Goal: Information Seeking & Learning: Learn about a topic

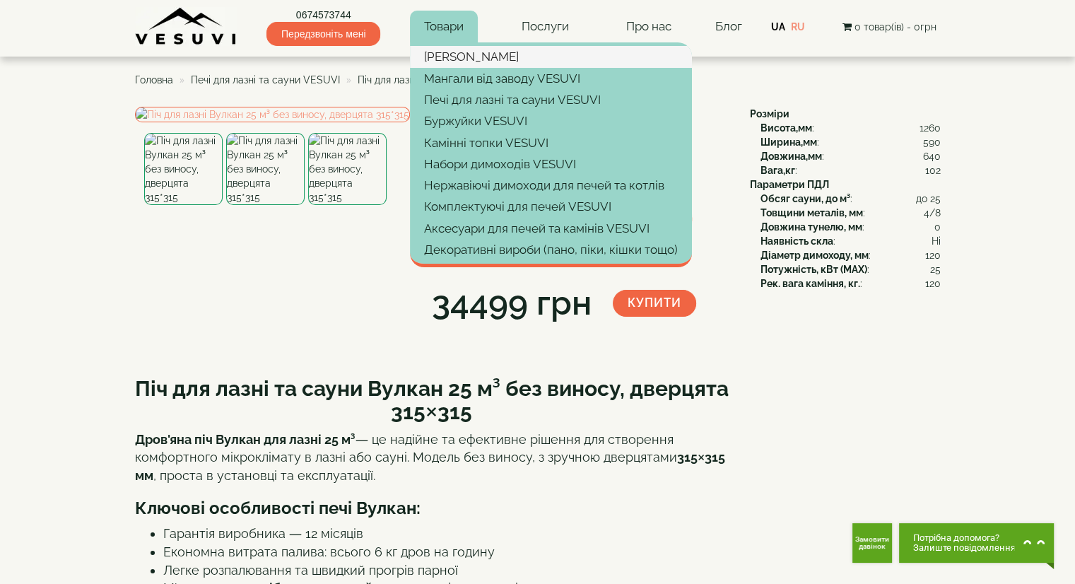
click at [449, 52] on link "[PERSON_NAME]" at bounding box center [551, 56] width 282 height 21
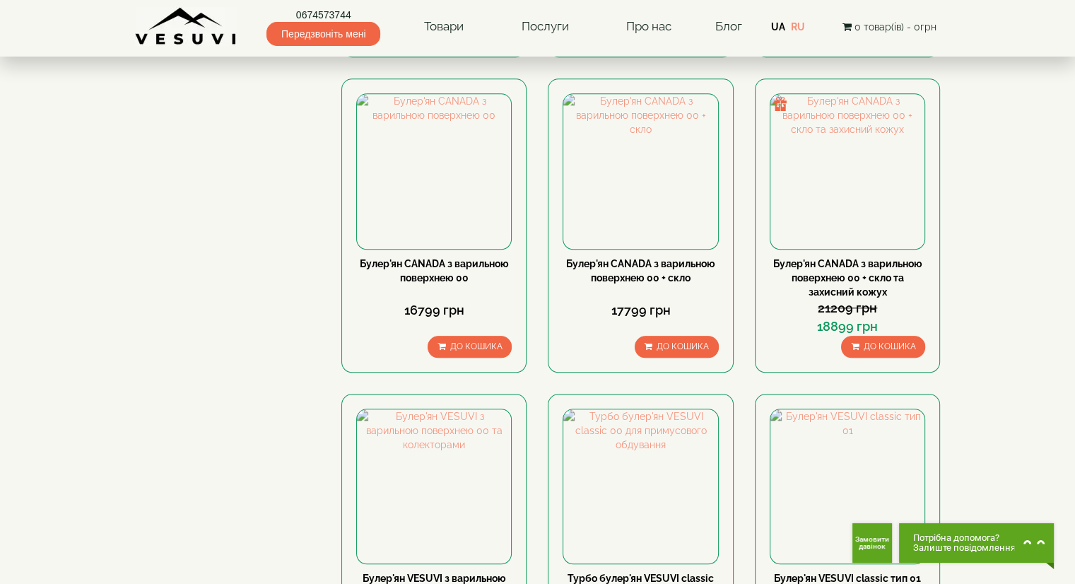
scroll to position [1555, 0]
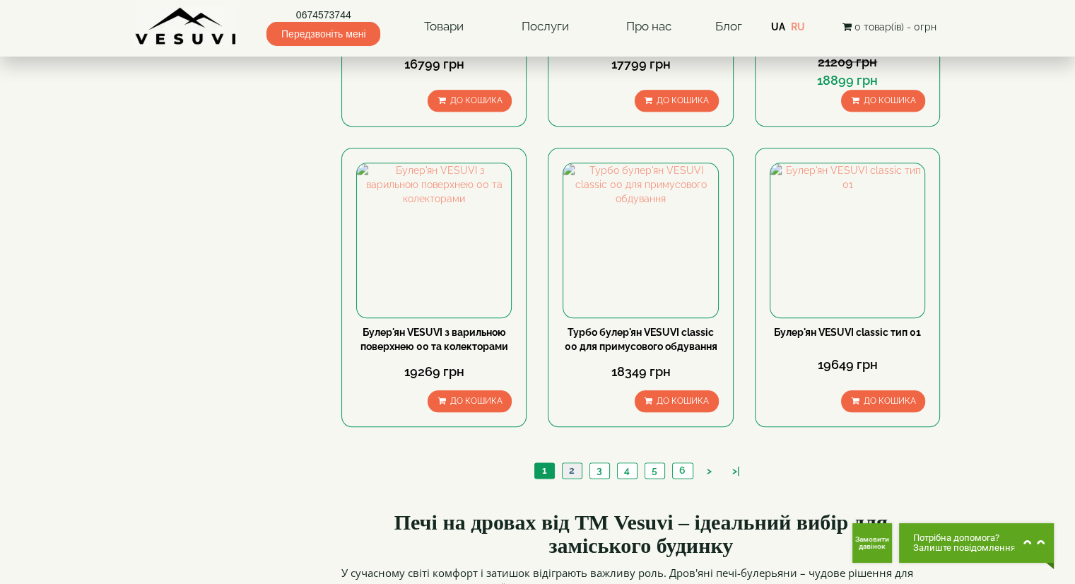
click at [572, 463] on link "2" at bounding box center [572, 470] width 20 height 15
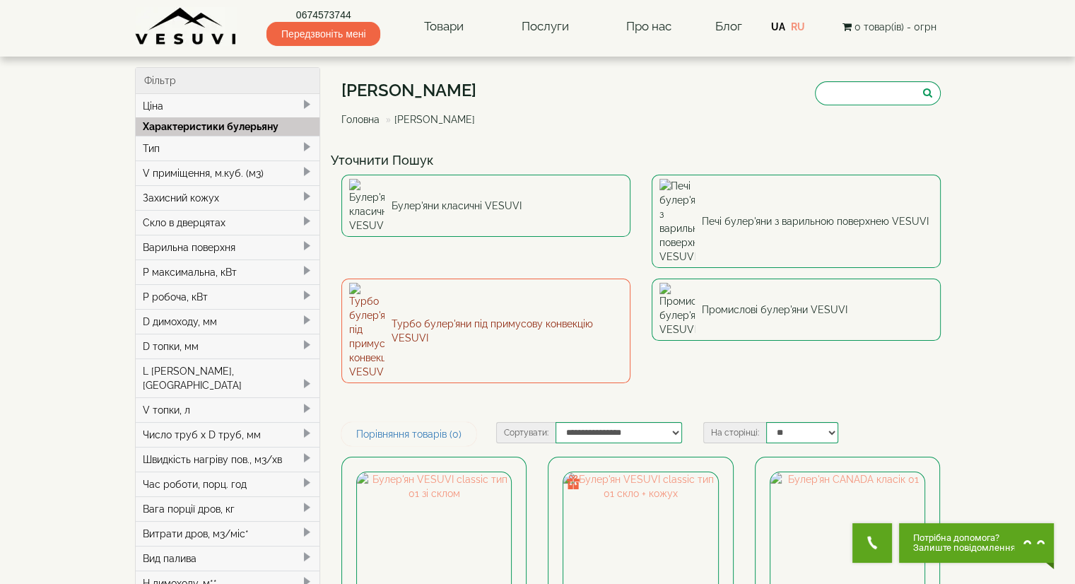
click at [441, 279] on link "Турбо булер'яни під примусову конвекцію VESUVI" at bounding box center [485, 331] width 289 height 105
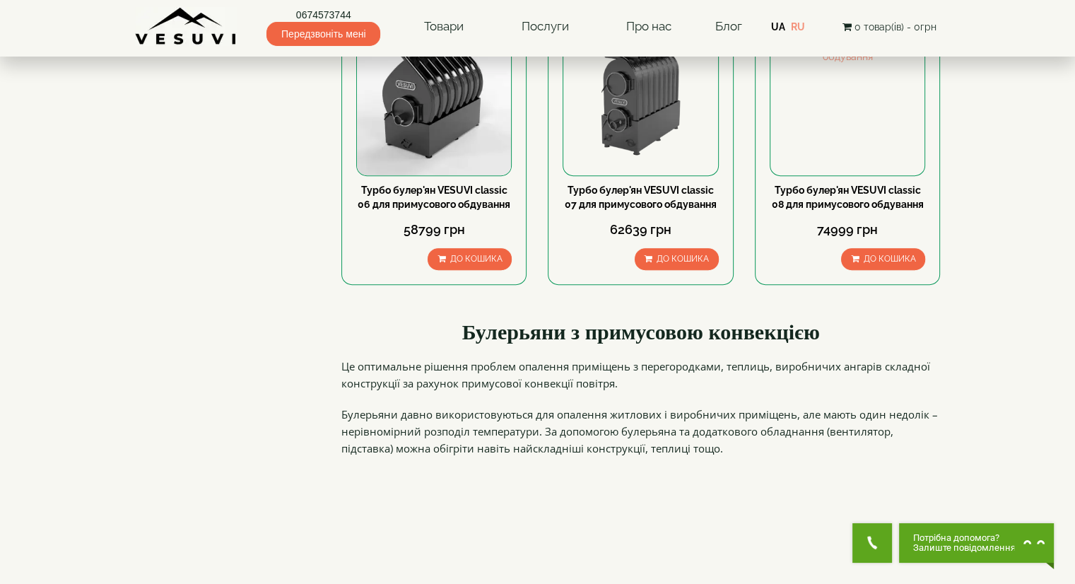
scroll to position [212, 0]
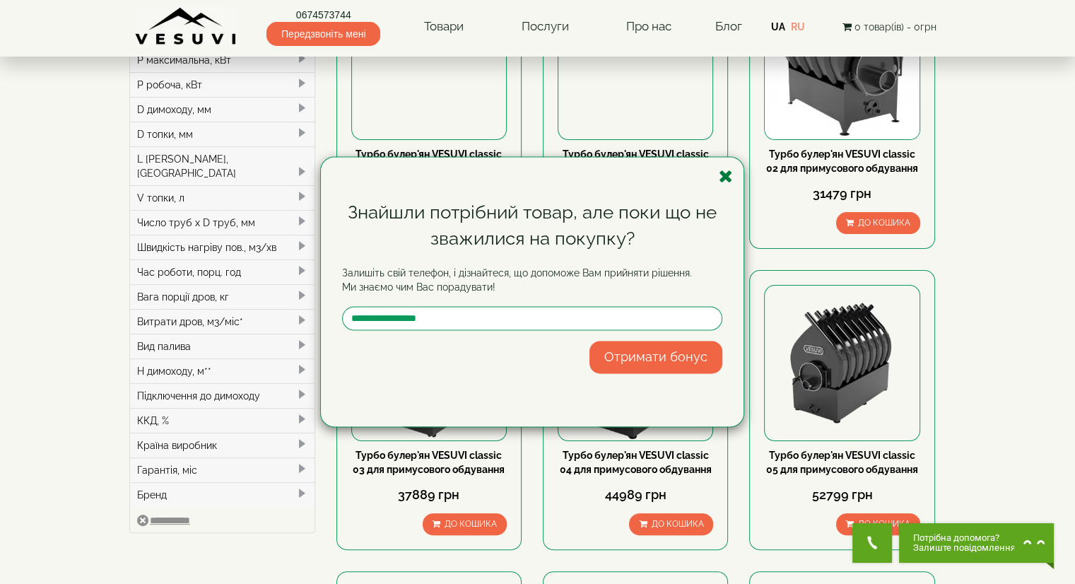
click at [728, 179] on icon "button" at bounding box center [726, 177] width 14 height 18
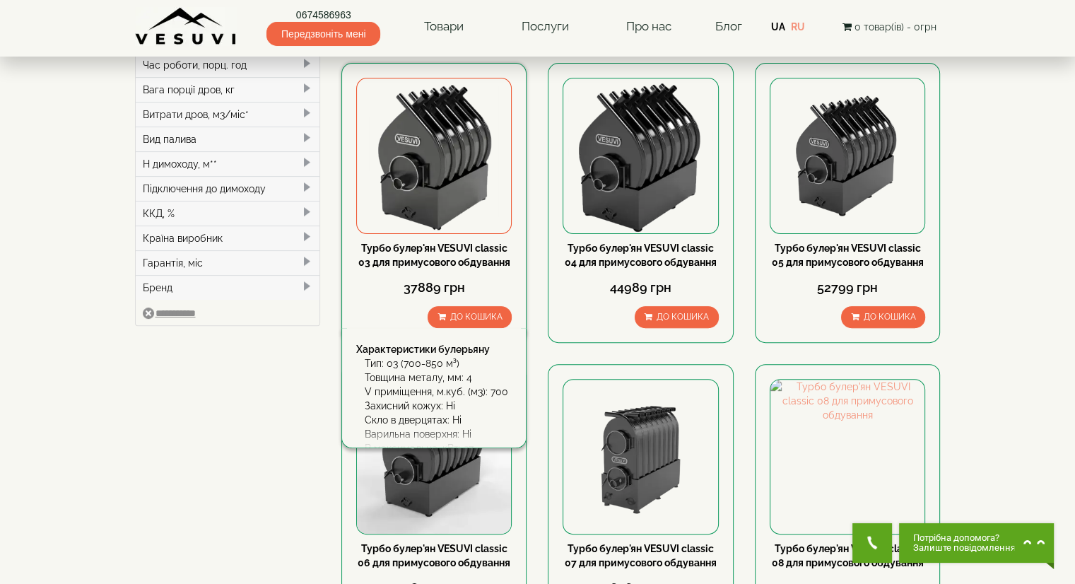
scroll to position [424, 0]
